Goal: Information Seeking & Learning: Learn about a topic

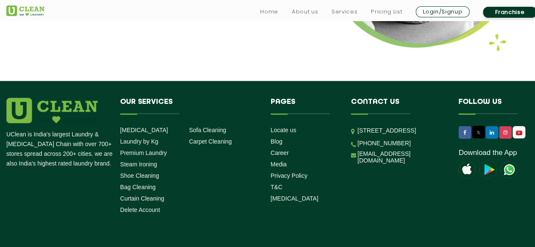
scroll to position [1184, 0]
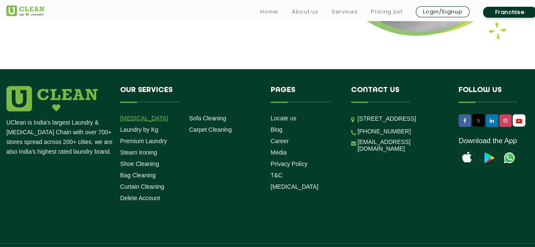
click at [151, 115] on link "[MEDICAL_DATA]" at bounding box center [144, 118] width 48 height 7
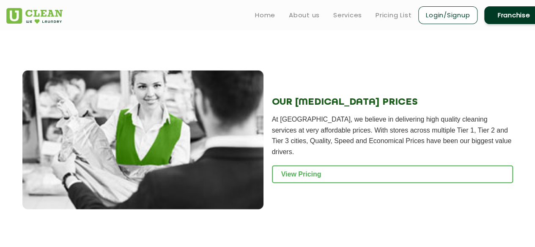
scroll to position [989, 0]
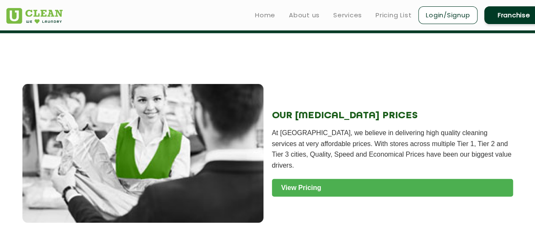
click at [282, 179] on link "View Pricing" at bounding box center [392, 188] width 241 height 18
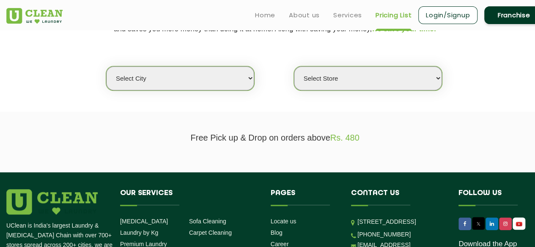
scroll to position [200, 0]
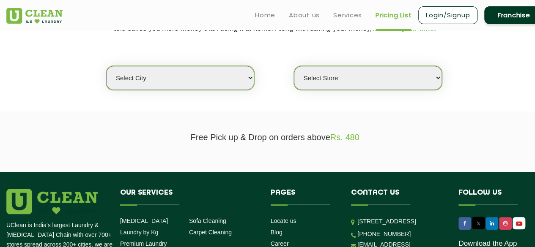
click at [207, 85] on select "Select city [GEOGRAPHIC_DATA] [GEOGRAPHIC_DATA] [GEOGRAPHIC_DATA] [GEOGRAPHIC_D…" at bounding box center [180, 78] width 148 height 24
select select "26"
click at [106, 66] on select "Select city [GEOGRAPHIC_DATA] [GEOGRAPHIC_DATA] [GEOGRAPHIC_DATA] [GEOGRAPHIC_D…" at bounding box center [180, 78] width 148 height 24
select select "0"
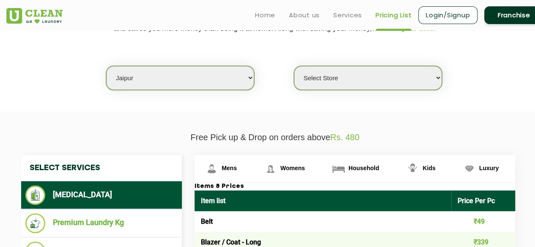
click at [310, 79] on select "Select Store UClean Jagatpura UClean Vaishali Nagar Jaipur UClean Vidhyadhar Na…" at bounding box center [368, 78] width 148 height 24
click at [218, 106] on section "We make Laundry affordable by charging you per kilo and not per piece. Our mont…" at bounding box center [267, 54] width 535 height 116
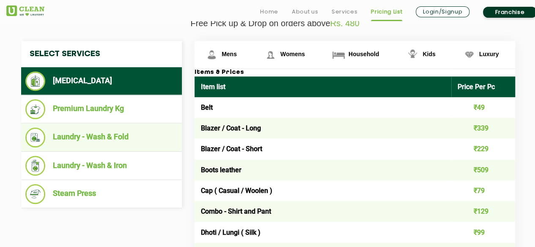
scroll to position [313, 0]
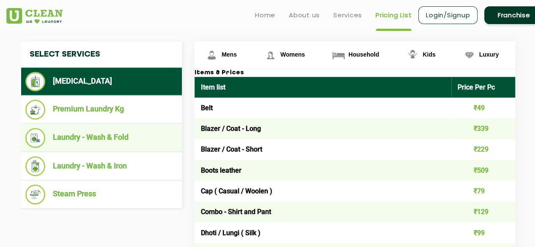
click at [101, 146] on li "Laundry - Wash & Fold" at bounding box center [101, 138] width 152 height 20
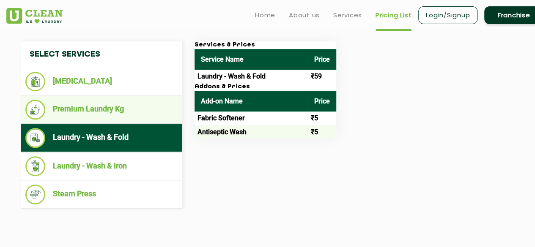
click at [80, 106] on li "Premium Laundry Kg" at bounding box center [101, 110] width 152 height 20
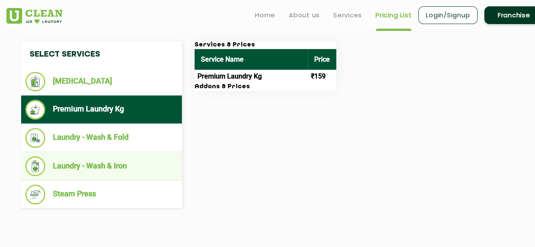
click at [84, 162] on li "Laundry - Wash & Iron" at bounding box center [101, 167] width 152 height 20
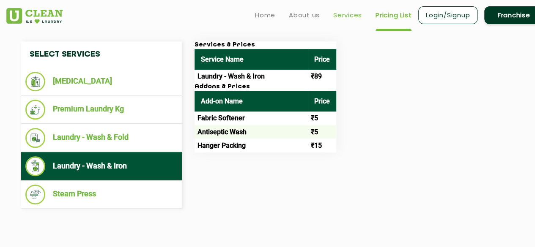
click at [338, 15] on link "Services" at bounding box center [347, 15] width 29 height 10
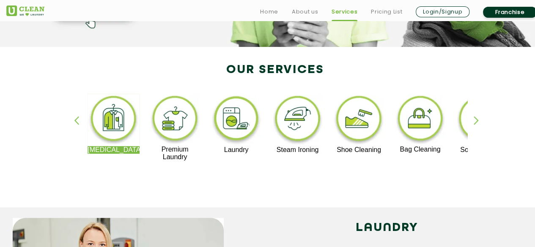
scroll to position [150, 0]
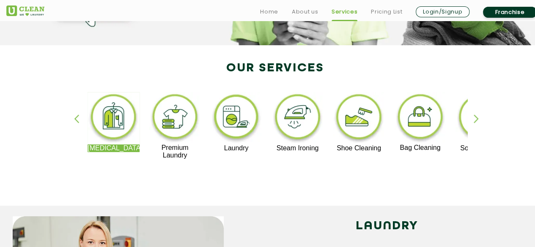
click at [475, 114] on div "Dry Cleaning Premium Laundry Laundry Steam Ironing Shoe Cleaning Bag Cleaning S…" at bounding box center [275, 130] width 550 height 152
click at [475, 118] on div "button" at bounding box center [480, 126] width 13 height 23
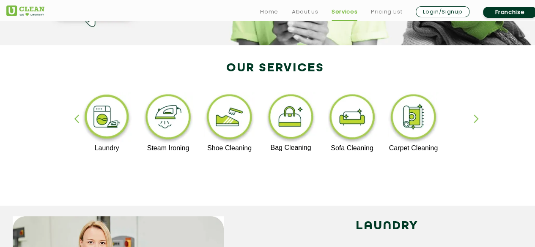
click at [394, 116] on img at bounding box center [413, 118] width 52 height 52
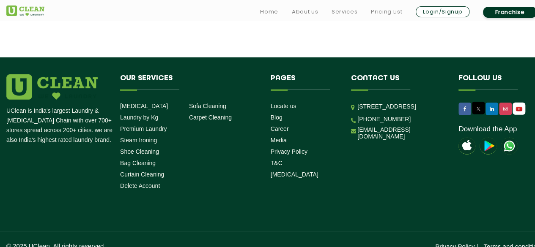
scroll to position [1236, 0]
